Goal: Task Accomplishment & Management: Manage account settings

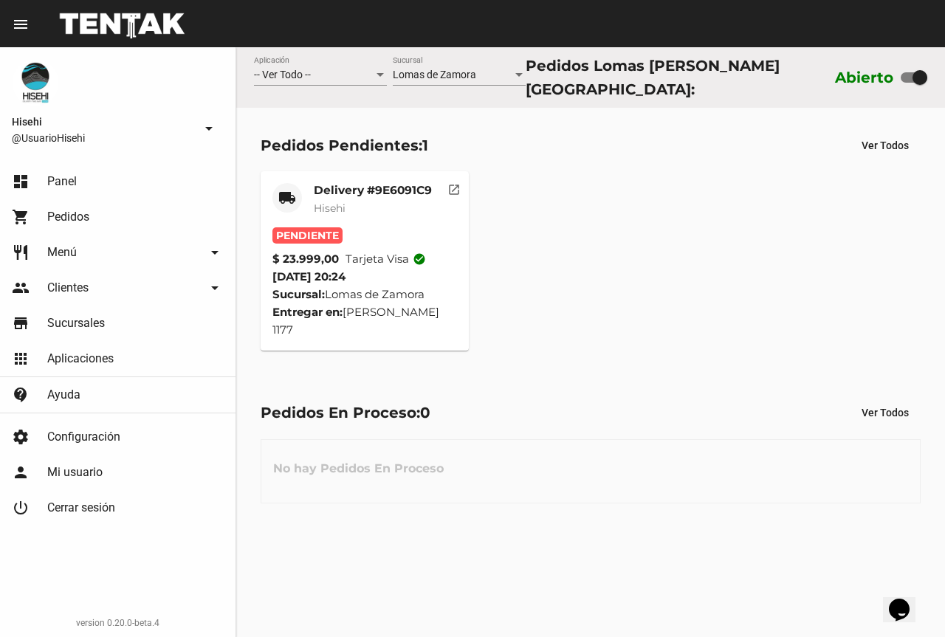
click at [353, 188] on mat-card-title "Delivery #9E6091C9" at bounding box center [373, 190] width 118 height 15
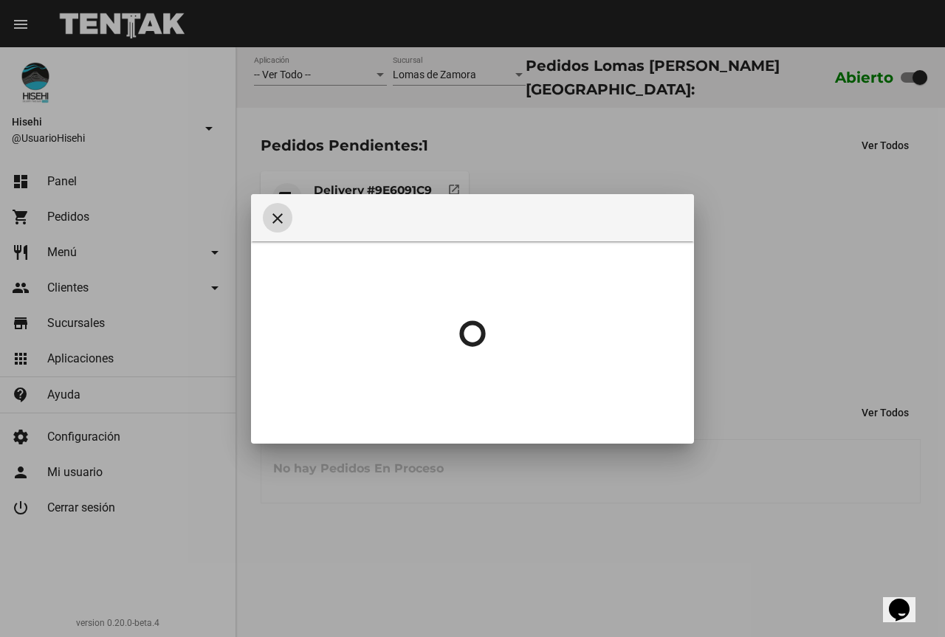
click at [690, 132] on div at bounding box center [472, 318] width 945 height 637
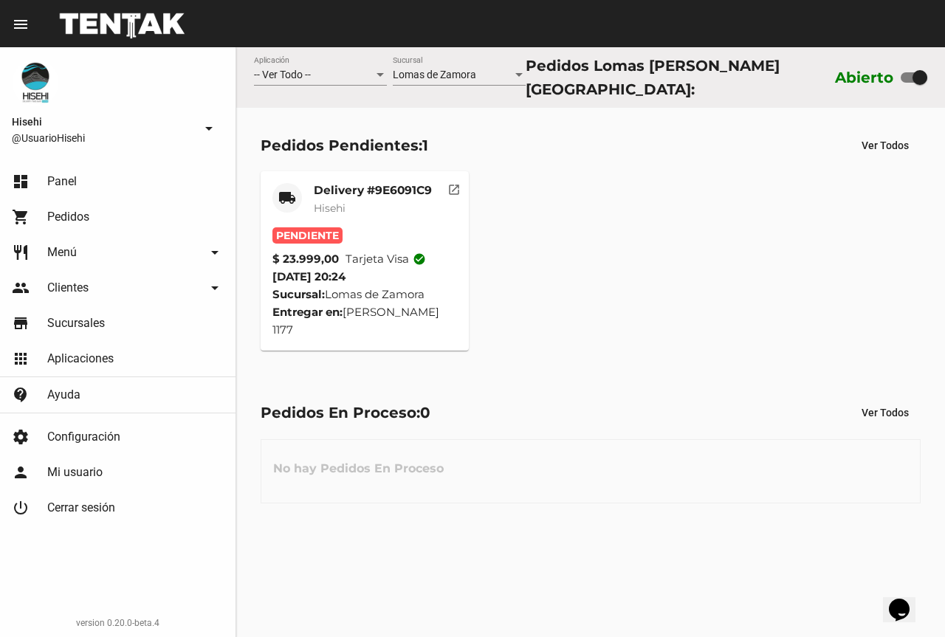
click at [328, 185] on mat-card-title "Delivery #9E6091C9" at bounding box center [373, 190] width 118 height 15
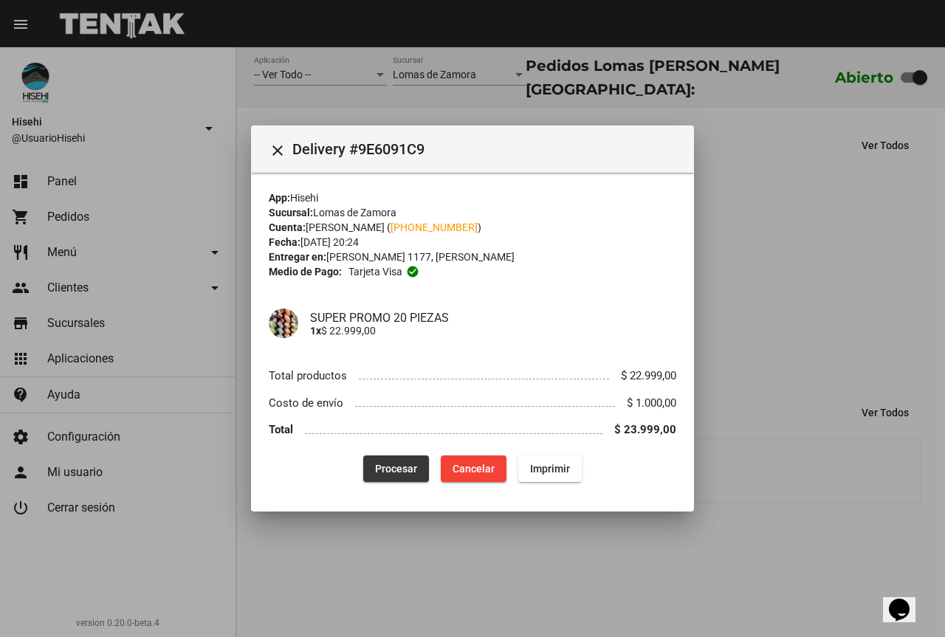
click at [413, 474] on span "Procesar" at bounding box center [396, 469] width 42 height 12
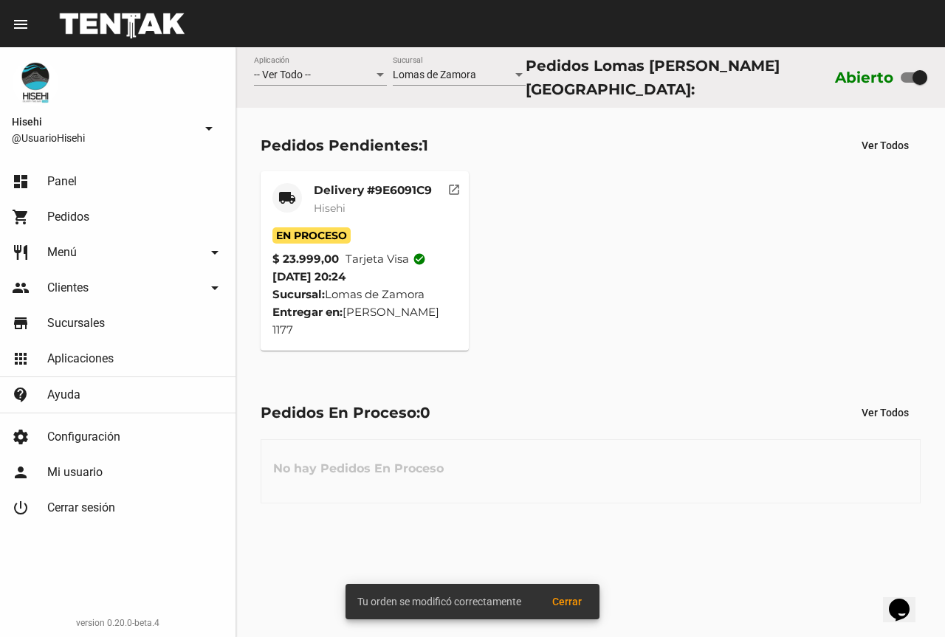
click at [396, 216] on div "Delivery #9E6091C9 Hisehi" at bounding box center [373, 205] width 118 height 44
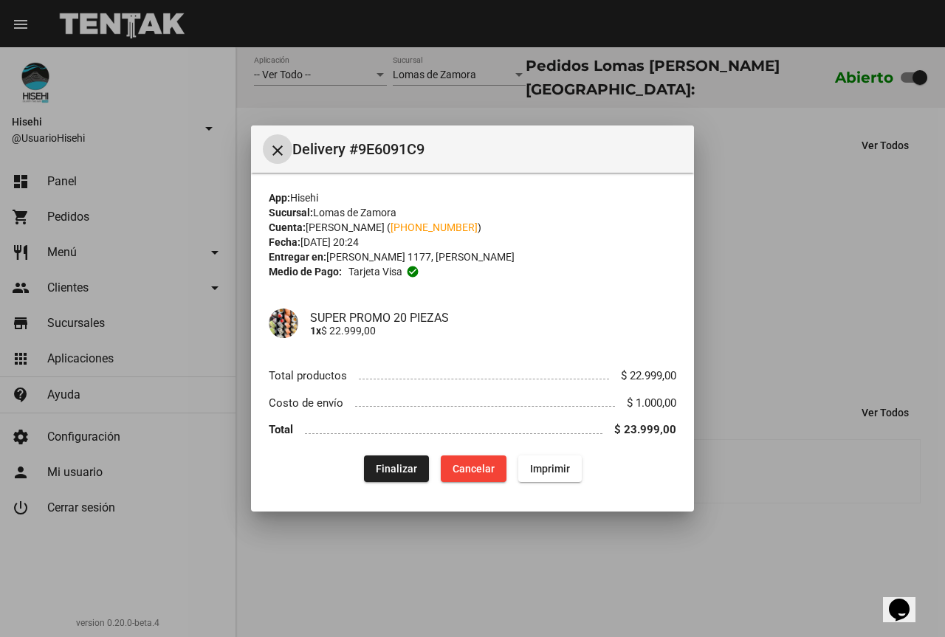
click at [276, 147] on mat-icon "close" at bounding box center [278, 151] width 18 height 18
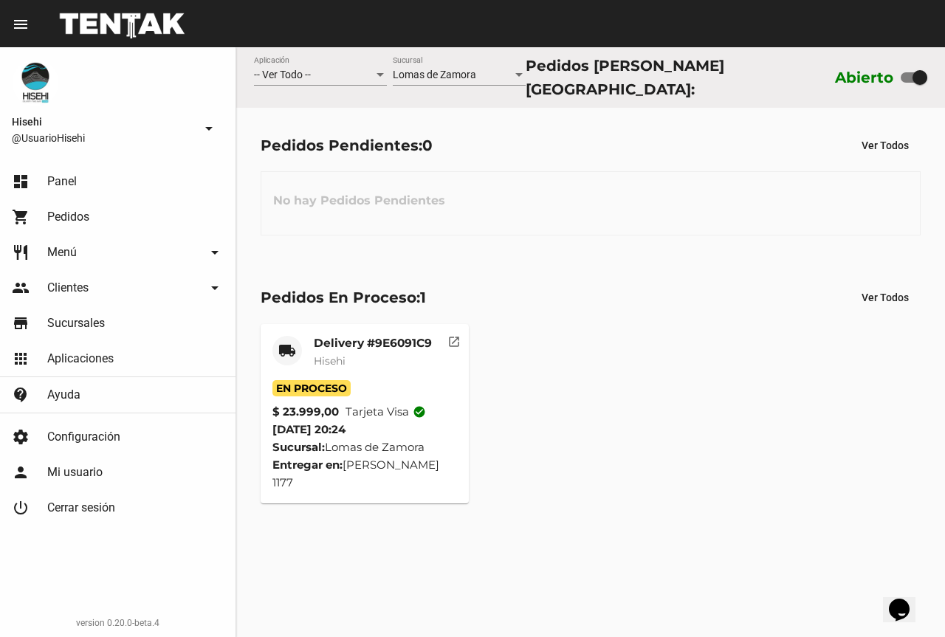
click at [381, 340] on mat-card-title "Delivery #9E6091C9" at bounding box center [373, 343] width 118 height 15
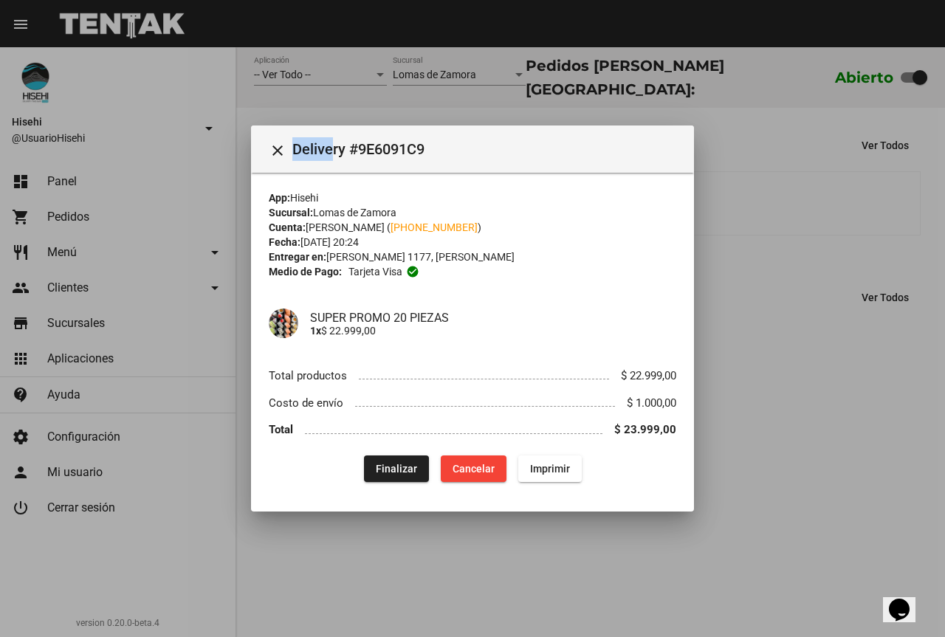
drag, startPoint x: 293, startPoint y: 148, endPoint x: 343, endPoint y: 150, distance: 50.3
click at [342, 150] on span "Delivery #9E6091C9" at bounding box center [487, 149] width 390 height 24
drag, startPoint x: 328, startPoint y: 255, endPoint x: 439, endPoint y: 256, distance: 111.5
click at [439, 256] on div "Entregar en: [PERSON_NAME] 1177, [PERSON_NAME]" at bounding box center [473, 257] width 408 height 15
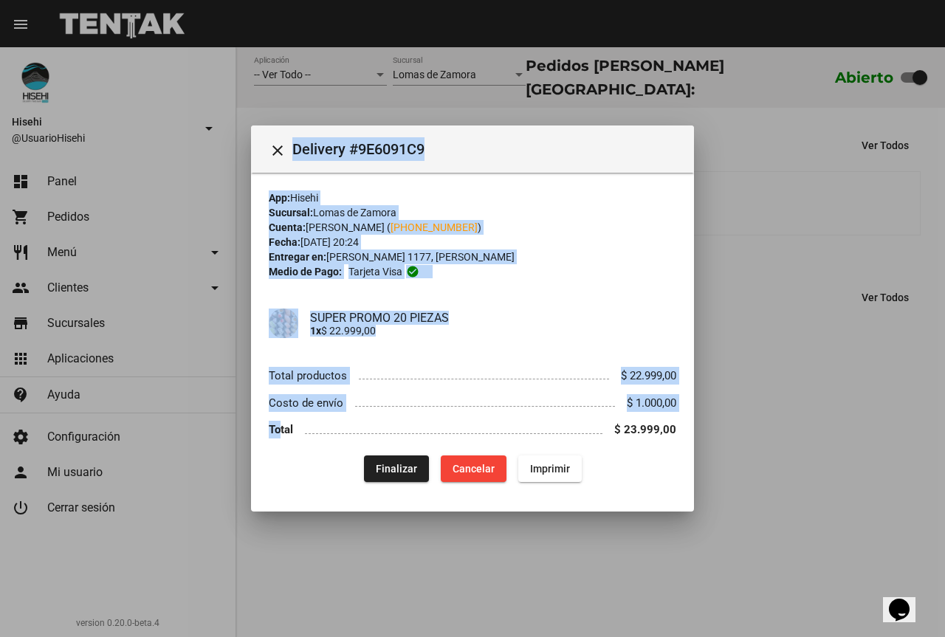
drag, startPoint x: 279, startPoint y: 423, endPoint x: 587, endPoint y: 441, distance: 308.4
click at [814, 431] on div "close Delivery #9E6091C9 App: Hisehi Sucursal: [PERSON_NAME] Cuenta: [PERSON_NA…" at bounding box center [472, 318] width 945 height 637
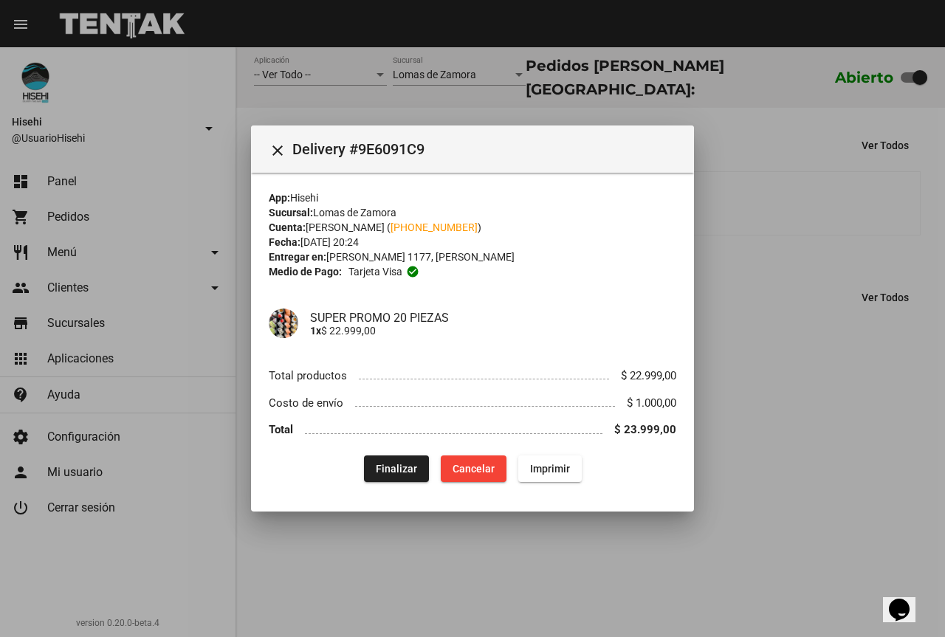
click at [515, 444] on div "App: Hisehi Sucursal: [PERSON_NAME] Cuenta: [PERSON_NAME] ( [PHONE_NUMBER] ) Fe…" at bounding box center [473, 335] width 408 height 291
drag, startPoint x: 354, startPoint y: 271, endPoint x: 446, endPoint y: 272, distance: 92.3
click at [444, 272] on div "Medio de Pago: Tarjeta visa check_circle" at bounding box center [473, 271] width 408 height 15
drag, startPoint x: 272, startPoint y: 149, endPoint x: 232, endPoint y: 1, distance: 153.7
click at [272, 148] on mat-icon "close" at bounding box center [278, 151] width 18 height 18
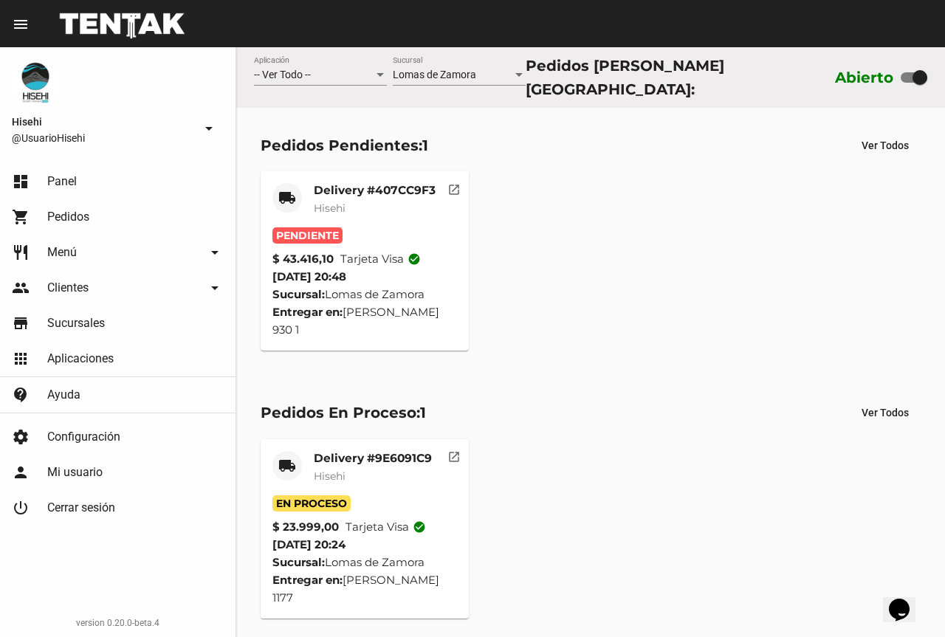
click at [323, 217] on div "Delivery #407CC9F3 Hisehi" at bounding box center [375, 205] width 122 height 44
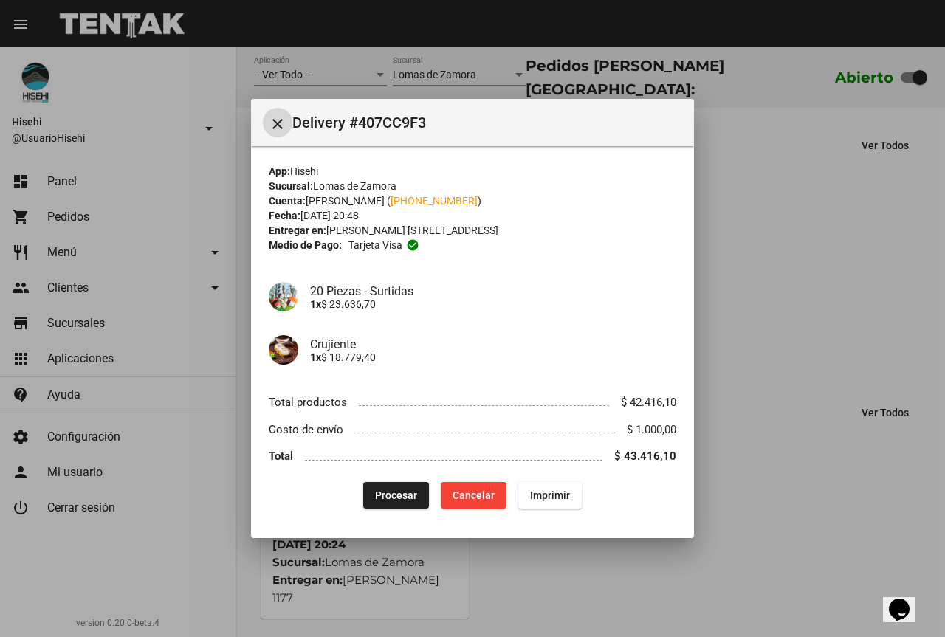
click at [385, 496] on span "Procesar" at bounding box center [396, 495] width 42 height 12
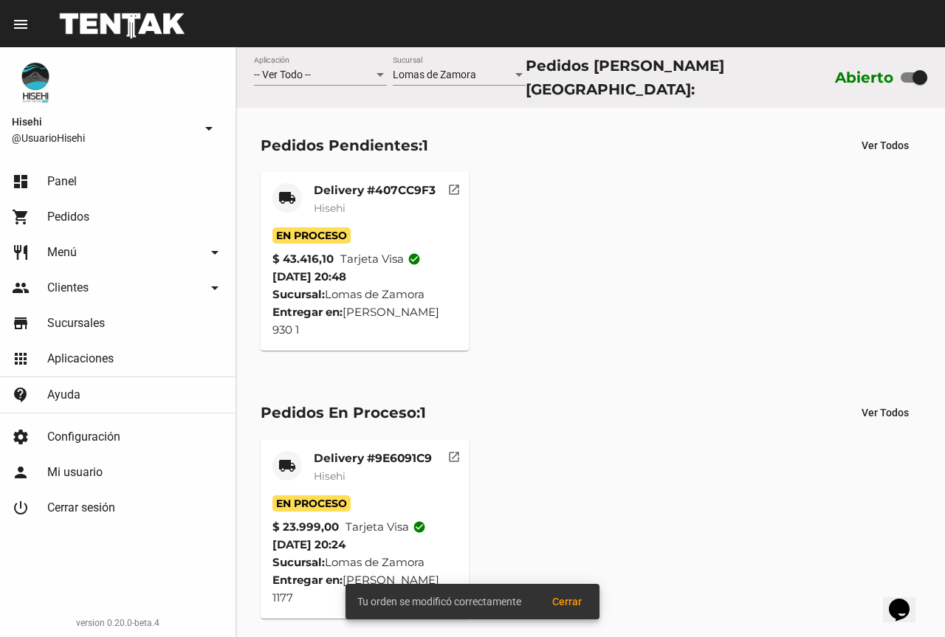
click at [326, 165] on div "local_shipping Delivery #407CC9F3 Hisehi En Proceso $ 43.416,10 Tarjeta visa ch…" at bounding box center [590, 261] width 673 height 193
click at [337, 185] on mat-card-title "Delivery #407CC9F3" at bounding box center [375, 190] width 122 height 15
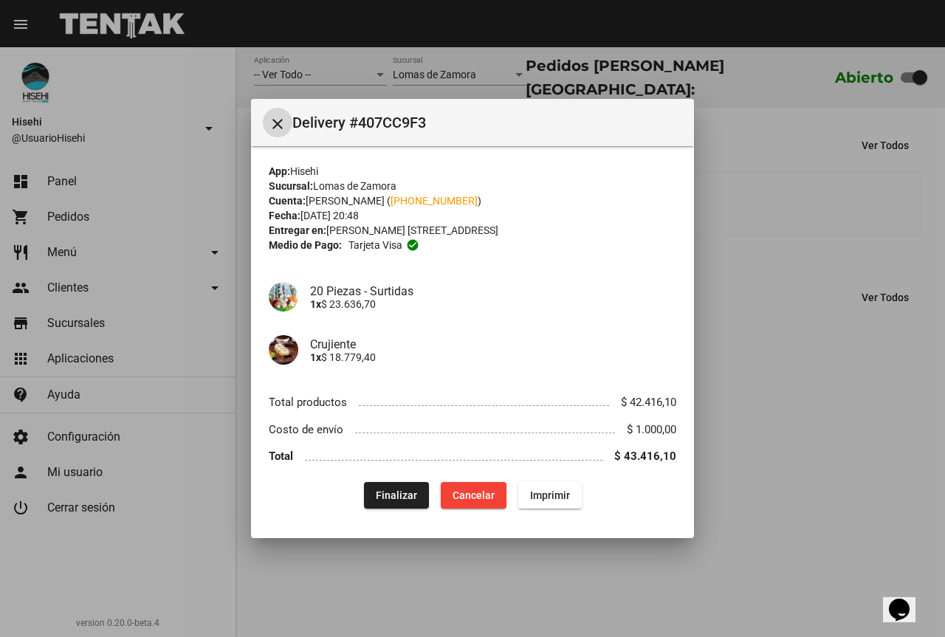
click at [371, 87] on div at bounding box center [472, 318] width 945 height 637
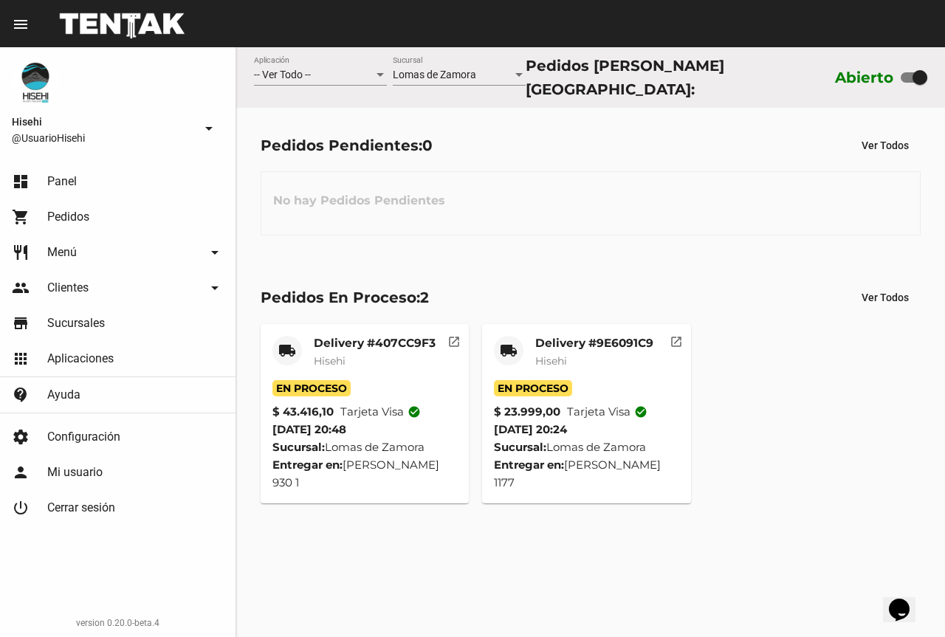
click at [561, 342] on mat-card-title "Delivery #9E6091C9" at bounding box center [594, 343] width 118 height 15
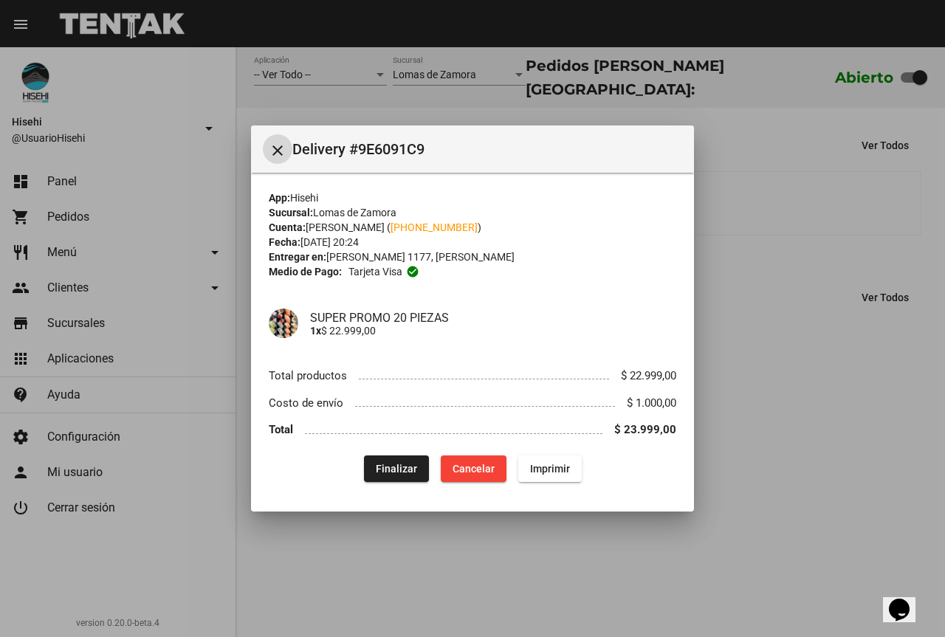
click at [867, 253] on div at bounding box center [472, 318] width 945 height 637
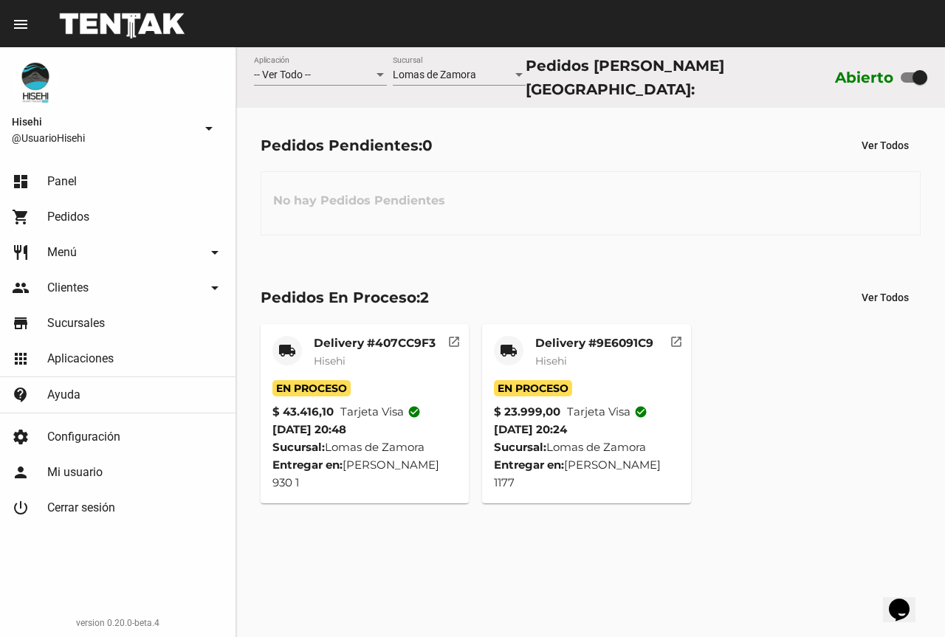
click at [392, 342] on mat-card-title "Delivery #407CC9F3" at bounding box center [375, 343] width 122 height 15
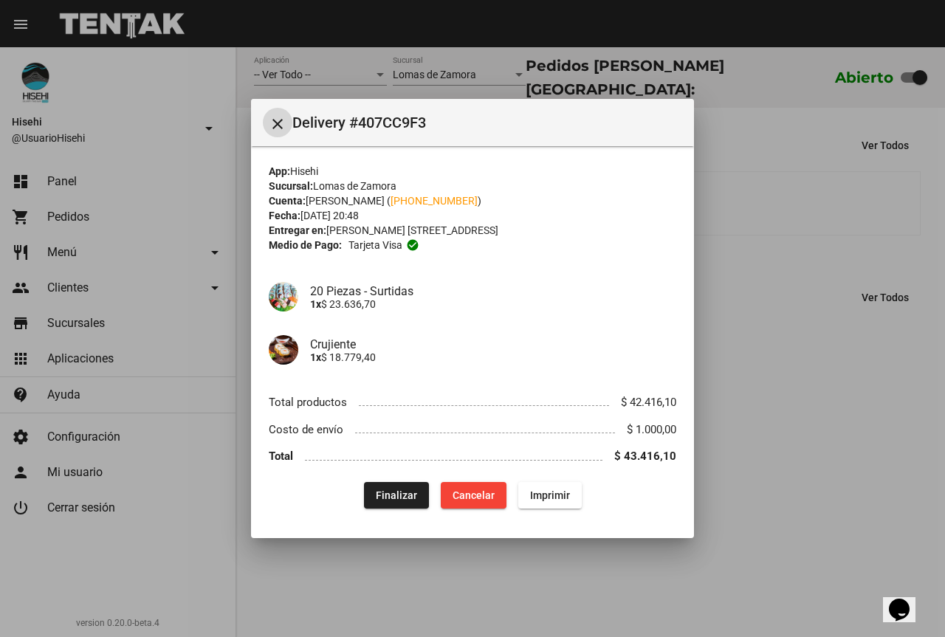
click at [757, 173] on div at bounding box center [472, 318] width 945 height 637
